Goal: Information Seeking & Learning: Learn about a topic

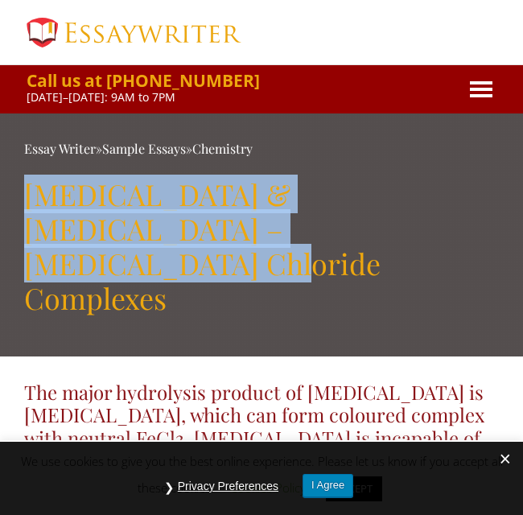
drag, startPoint x: 25, startPoint y: 197, endPoint x: 299, endPoint y: 240, distance: 276.9
click at [299, 240] on h1 "[MEDICAL_DATA] & [MEDICAL_DATA] – [MEDICAL_DATA] Chloride Complexes" at bounding box center [261, 246] width 475 height 139
copy h1 "[MEDICAL_DATA] & [MEDICAL_DATA] – [MEDICAL_DATA] Chloride Complexes"
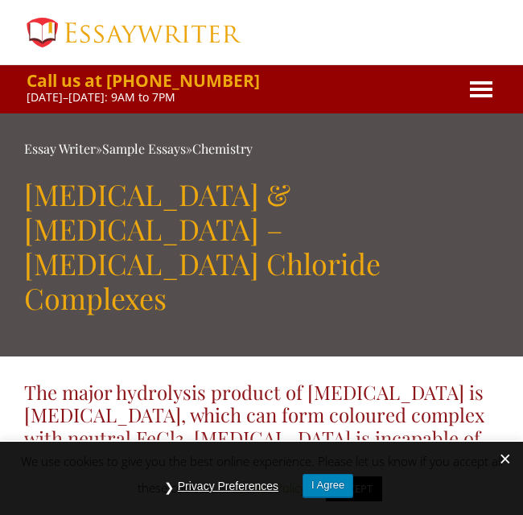
click at [84, 197] on h1 "[MEDICAL_DATA] & [MEDICAL_DATA] – [MEDICAL_DATA] Chloride Complexes" at bounding box center [261, 246] width 475 height 139
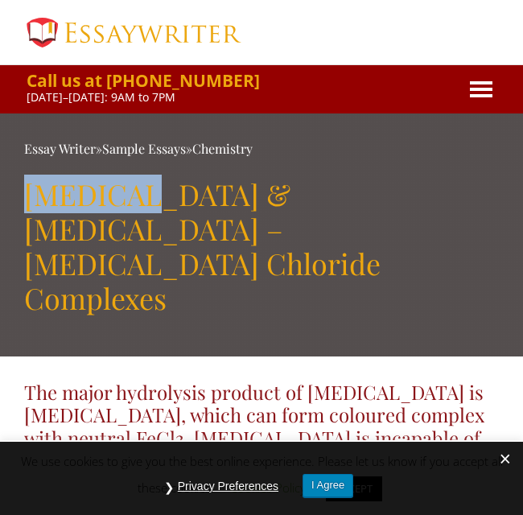
click at [83, 197] on h1 "[MEDICAL_DATA] & [MEDICAL_DATA] – [MEDICAL_DATA] Chloride Complexes" at bounding box center [261, 246] width 475 height 139
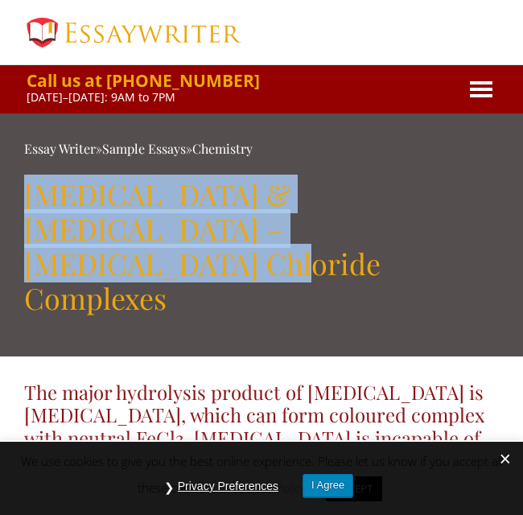
drag, startPoint x: 23, startPoint y: 195, endPoint x: 288, endPoint y: 235, distance: 267.8
click at [288, 235] on div "Essay Writer » Sample Essays » Chemistry Aspirin & Salicylic Acid – Ferric Chlo…" at bounding box center [261, 234] width 523 height 243
copy h1 "[MEDICAL_DATA] & [MEDICAL_DATA] – [MEDICAL_DATA] Chloride Complexes"
